Goal: Find specific page/section: Find specific page/section

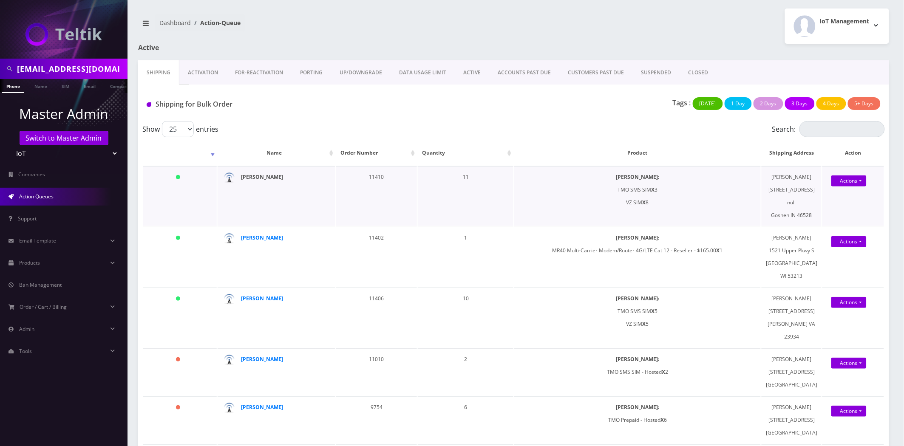
click at [265, 181] on strong "Brian Bauer" at bounding box center [262, 176] width 42 height 7
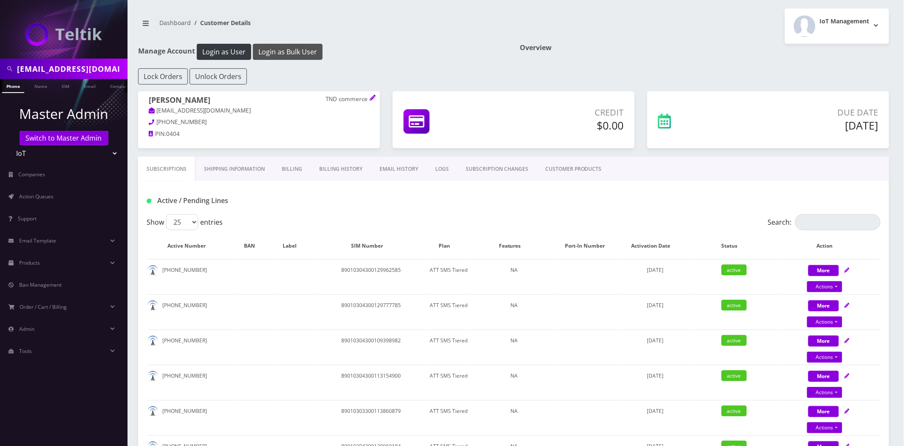
click at [290, 56] on button "Login as Bulk User" at bounding box center [288, 52] width 70 height 16
click at [62, 72] on input "nate@stubterminal.com" at bounding box center [71, 69] width 108 height 16
type input "shamilov"
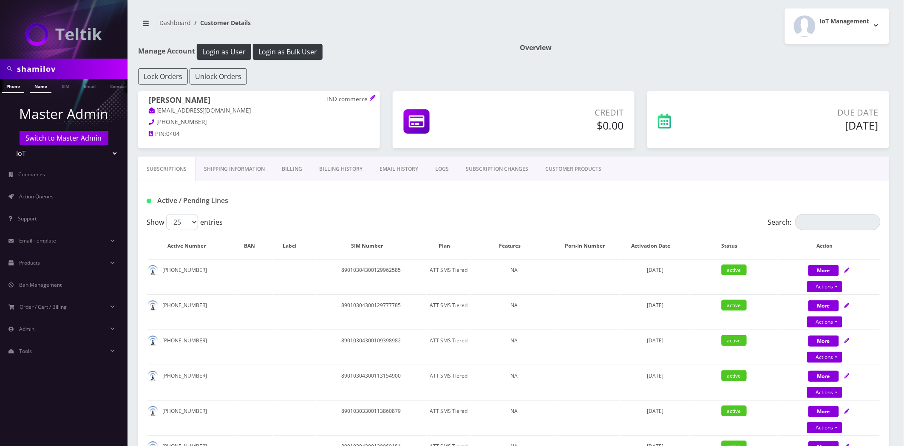
click at [36, 84] on link "Name" at bounding box center [40, 86] width 21 height 14
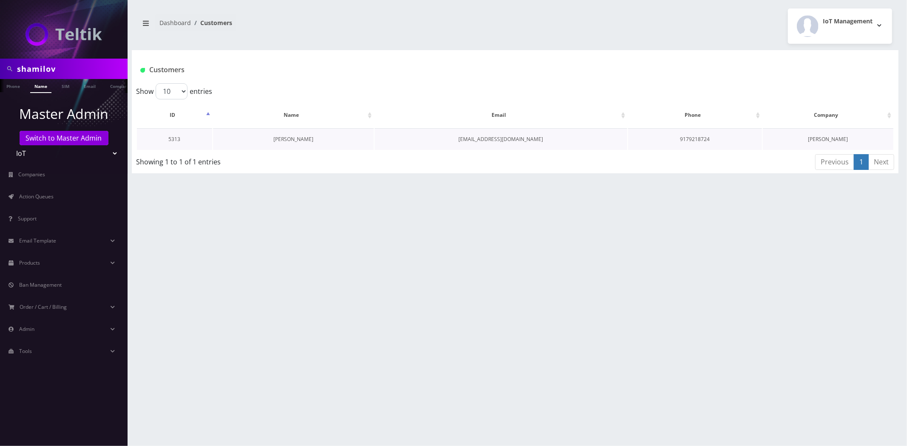
click at [301, 140] on link "Victor Shamilov" at bounding box center [293, 139] width 40 height 7
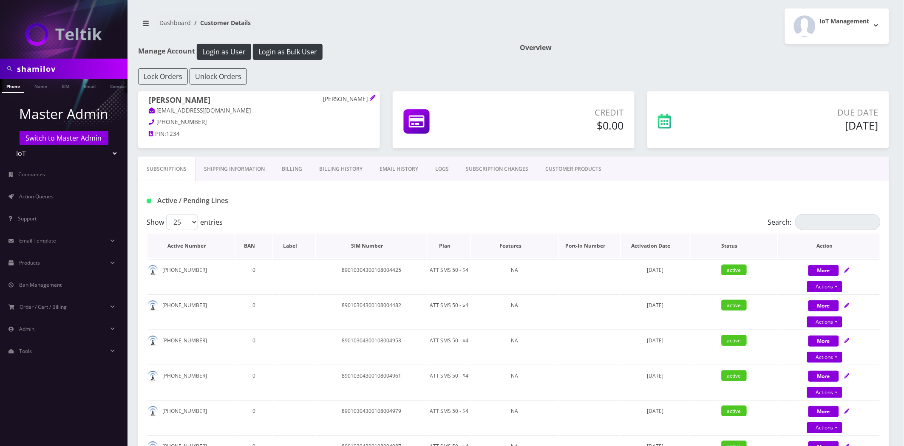
click at [456, 251] on th "Plan" at bounding box center [449, 246] width 43 height 25
click at [449, 245] on th "Plan" at bounding box center [449, 246] width 43 height 25
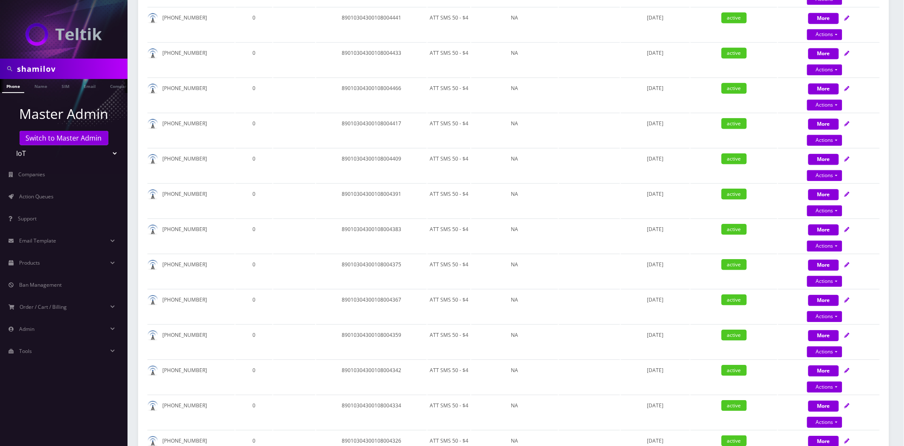
scroll to position [803, 0]
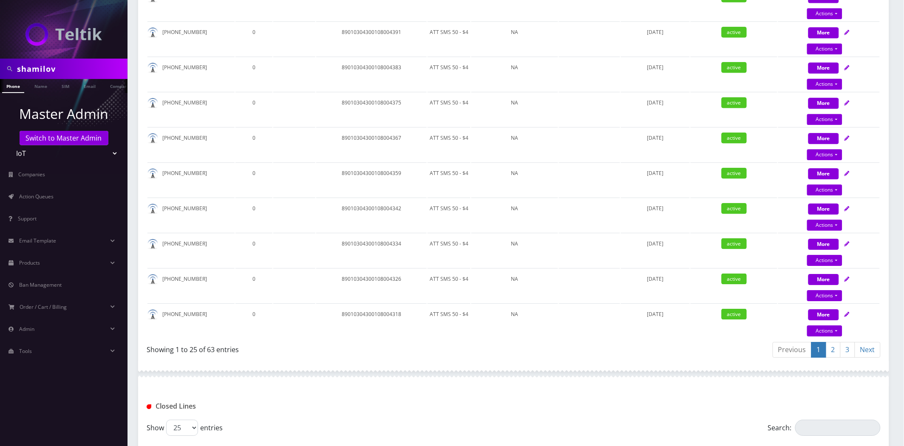
click at [829, 342] on link "2" at bounding box center [833, 350] width 15 height 16
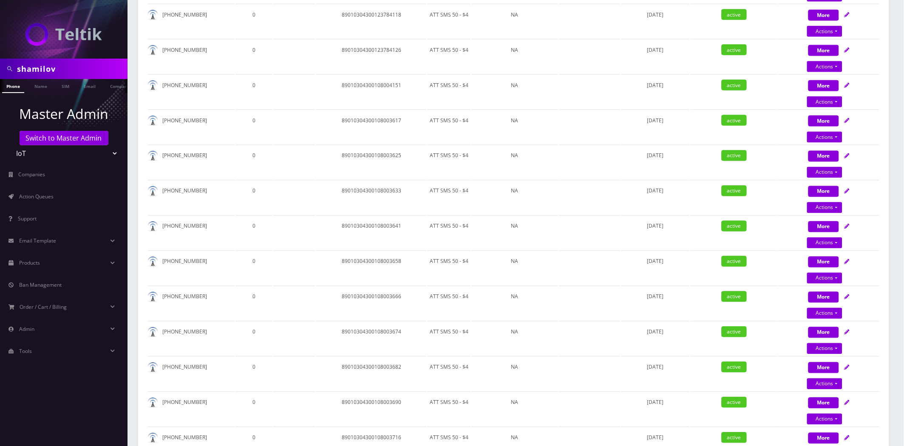
scroll to position [756, 0]
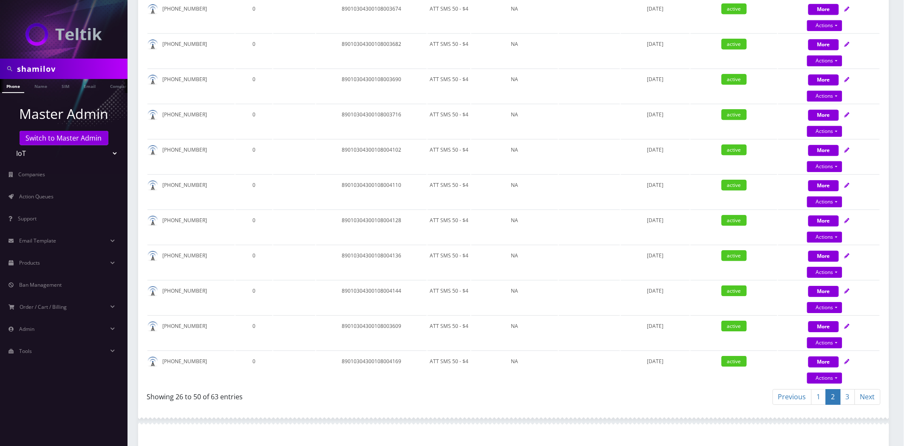
click at [847, 389] on link "3" at bounding box center [848, 397] width 15 height 16
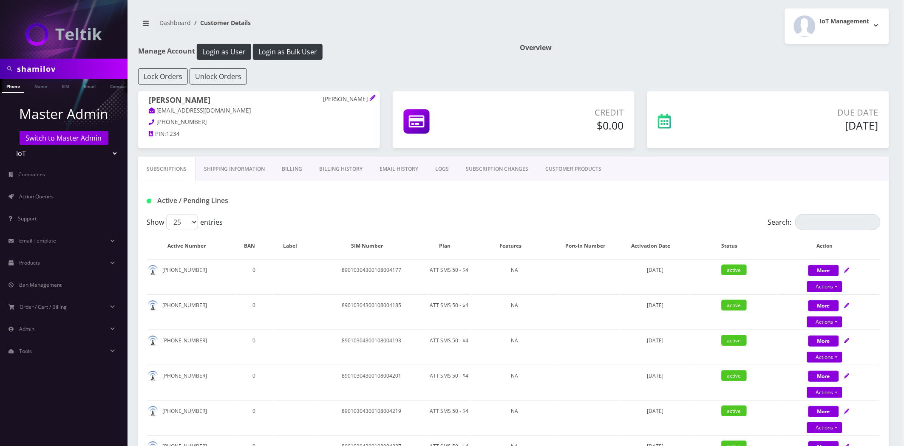
scroll to position [502, 0]
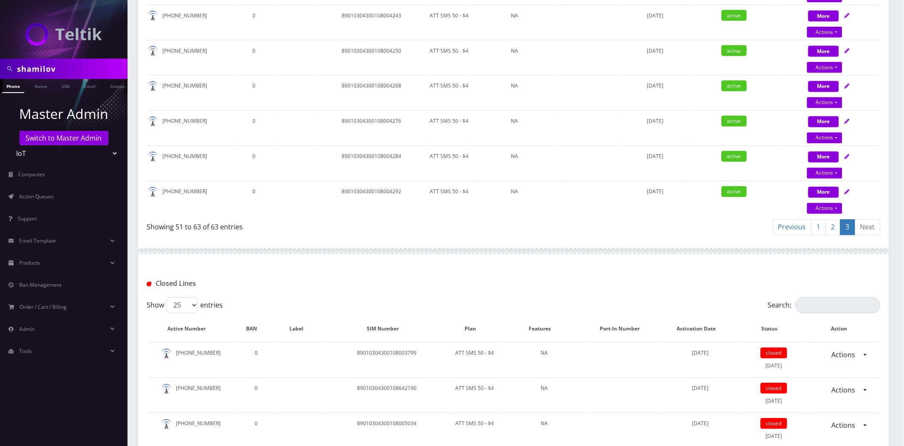
click at [47, 70] on input "shamilov" at bounding box center [71, 69] width 108 height 16
click at [46, 70] on input "shamilov" at bounding box center [71, 69] width 108 height 16
type input "[PERSON_NAME]"
click at [35, 90] on link "Name" at bounding box center [40, 86] width 21 height 14
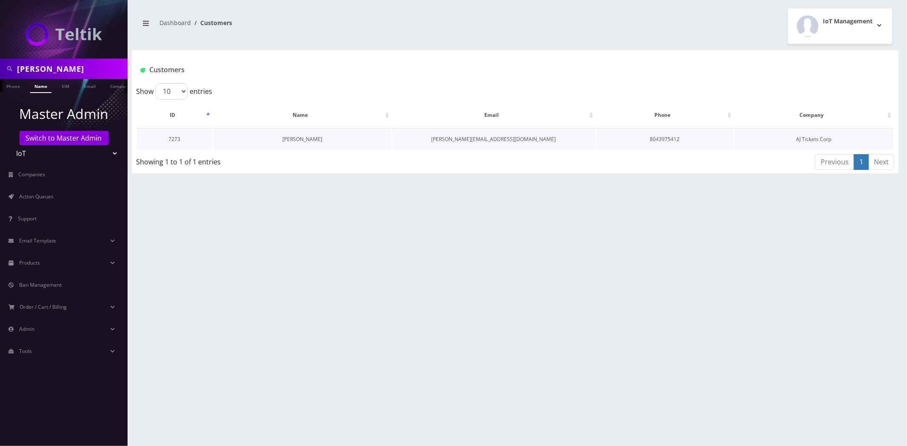
click at [287, 140] on link "[PERSON_NAME]" at bounding box center [302, 139] width 40 height 7
